Goal: Find specific page/section: Find specific page/section

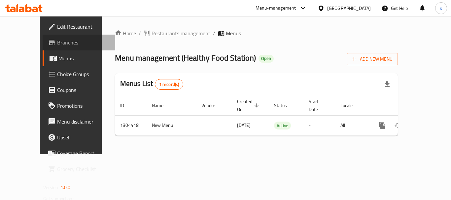
click at [57, 43] on span "Branches" at bounding box center [83, 43] width 53 height 8
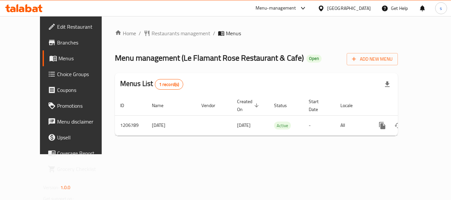
click at [281, 10] on div "Menu-management" at bounding box center [276, 8] width 41 height 8
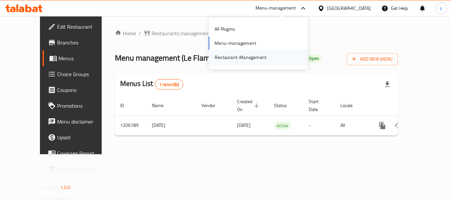
click at [241, 57] on div "Restaurant-Management" at bounding box center [241, 57] width 52 height 7
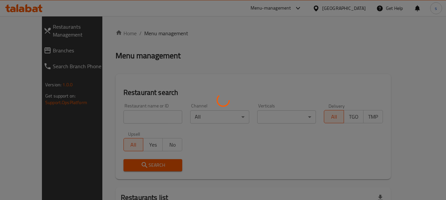
click at [123, 122] on div at bounding box center [223, 100] width 446 height 200
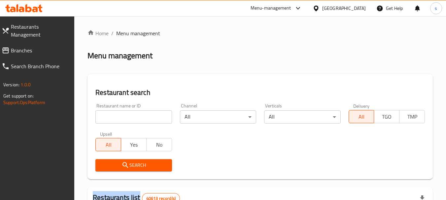
click at [124, 121] on div at bounding box center [223, 100] width 446 height 200
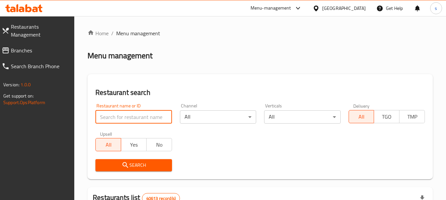
click at [124, 121] on input "search" at bounding box center [133, 117] width 76 height 13
paste input "670489"
type input "670489"
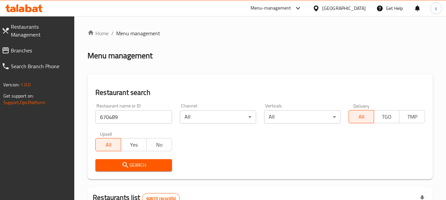
drag, startPoint x: 126, startPoint y: 161, endPoint x: 126, endPoint y: 156, distance: 5.0
click at [151, 166] on span "Search" at bounding box center [134, 165] width 66 height 8
click at [29, 47] on span "Branches" at bounding box center [40, 51] width 58 height 8
